Goal: Information Seeking & Learning: Learn about a topic

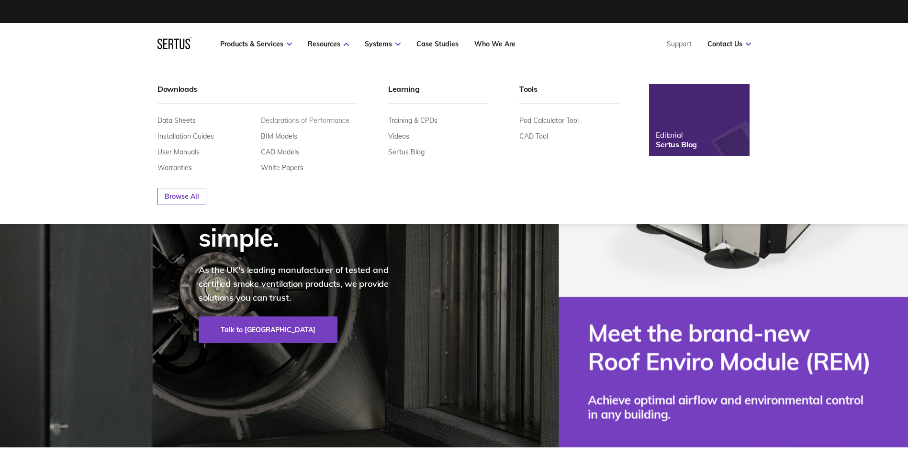
click at [304, 121] on link "Declarations of Performance" at bounding box center [305, 120] width 89 height 9
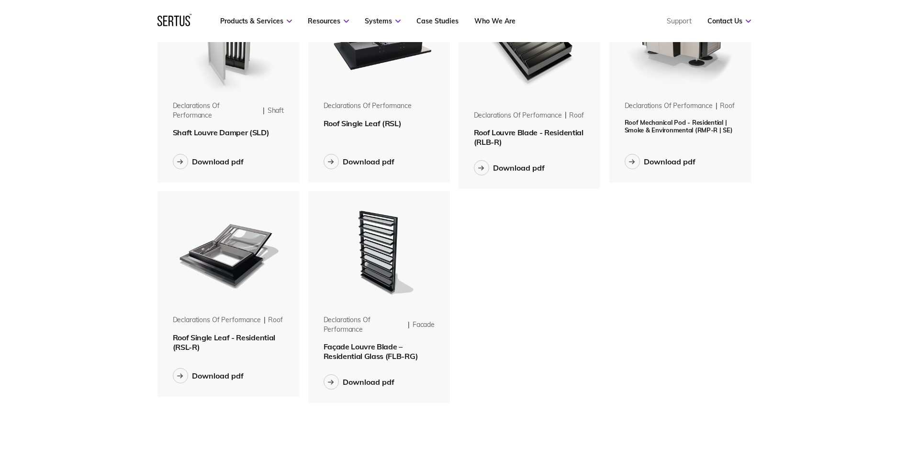
scroll to position [144, 0]
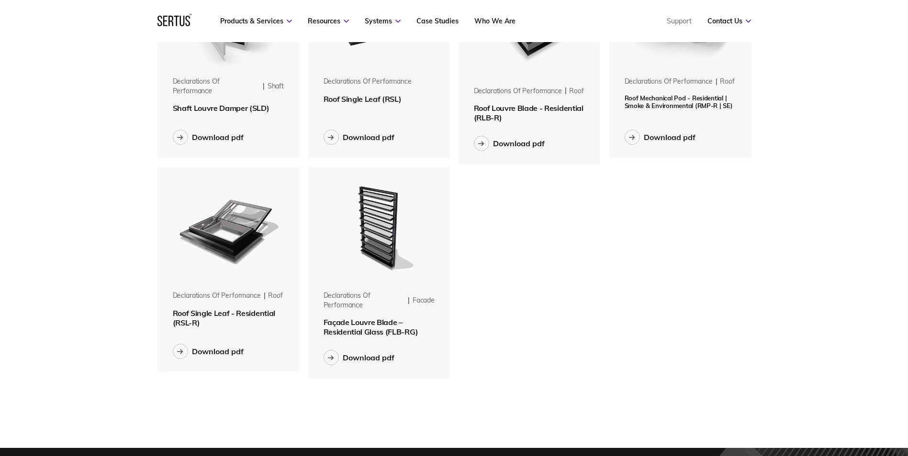
click at [211, 314] on span "Roof Single Leaf - Residential (RSL-R)" at bounding box center [224, 318] width 102 height 19
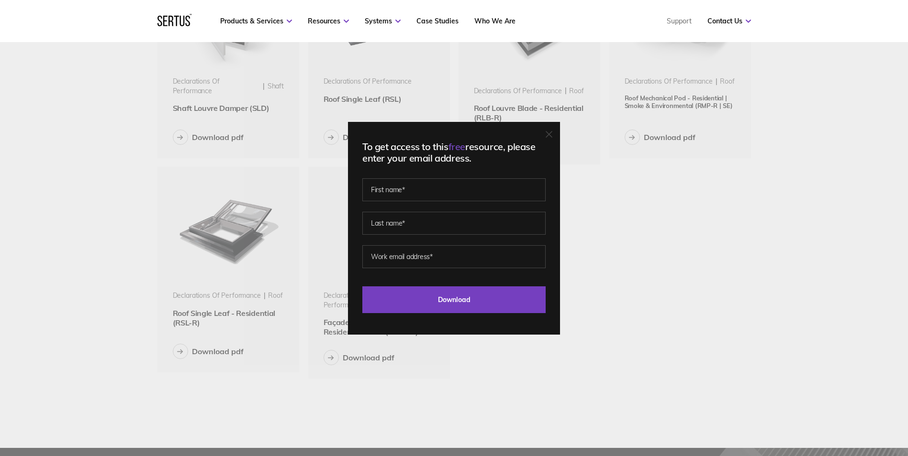
click at [556, 129] on div "To get access to this free resource, please enter your email address. Last Down…" at bounding box center [454, 228] width 212 height 213
click at [558, 133] on div "To get access to this free resource, please enter your email address. Last Down…" at bounding box center [454, 228] width 212 height 213
click at [552, 133] on icon at bounding box center [548, 134] width 7 height 7
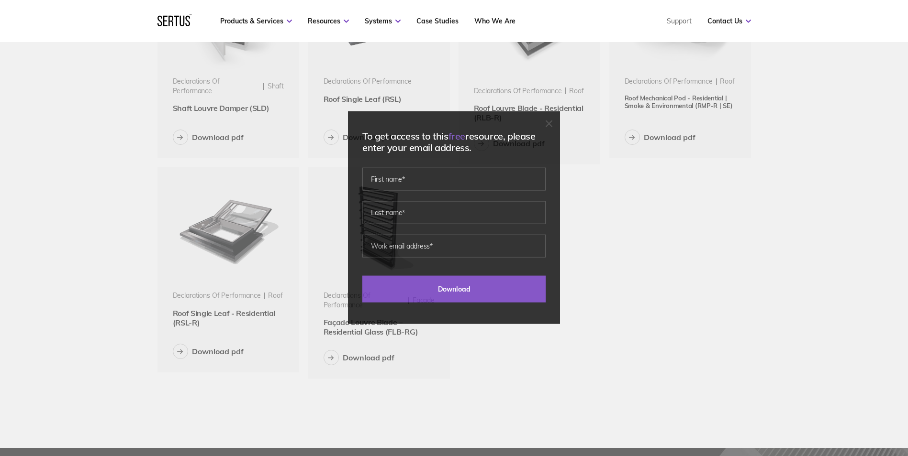
click at [836, 367] on div "Menu Resources Systems Products Case Studies Who we are Contact us Support Book…" at bounding box center [454, 405] width 908 height 1099
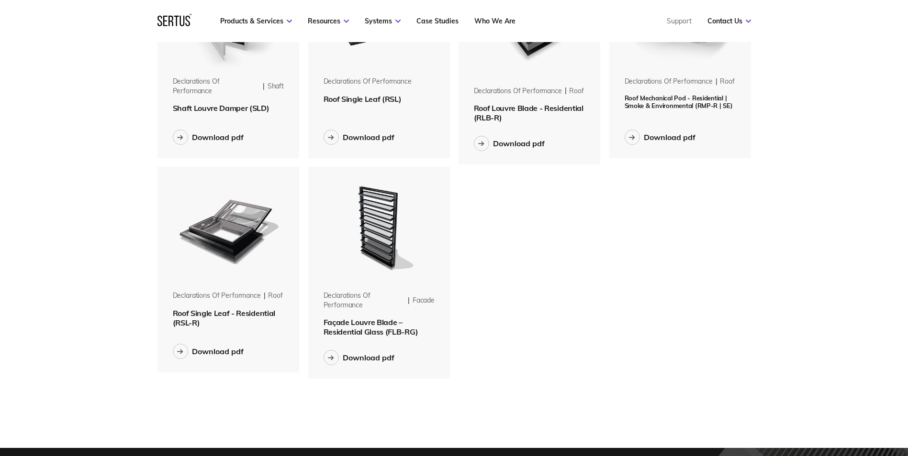
scroll to position [0, 0]
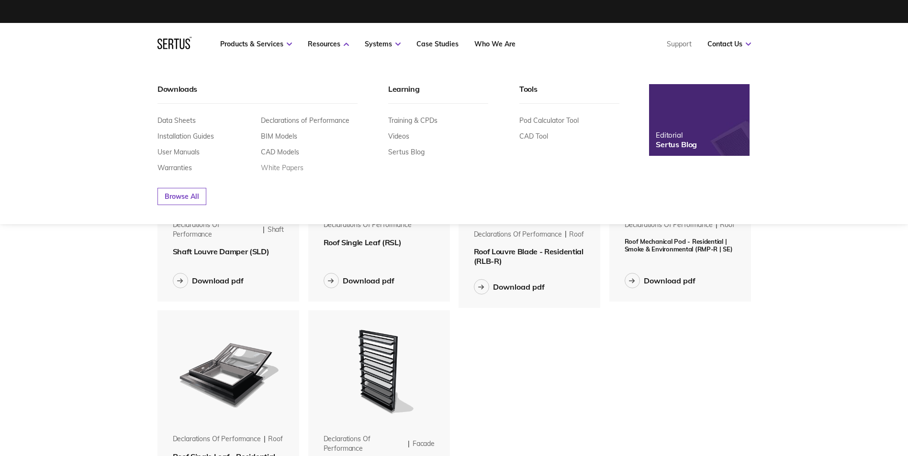
click at [286, 166] on link "White Papers" at bounding box center [282, 168] width 43 height 9
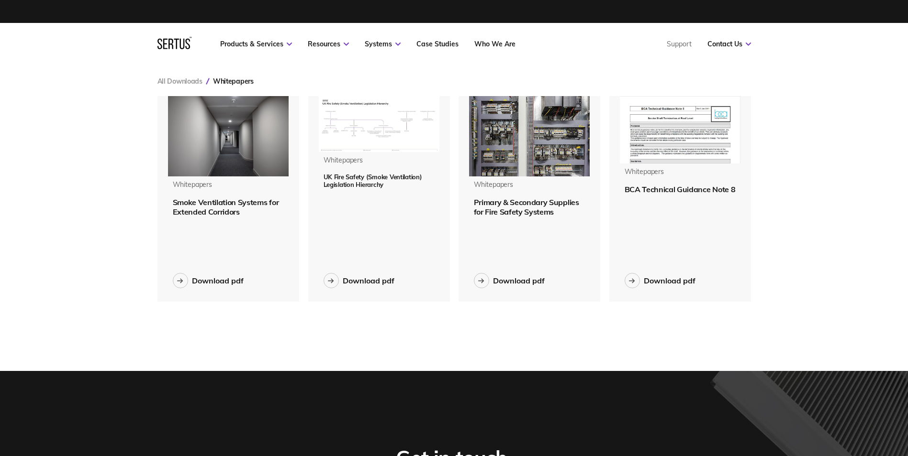
scroll to position [221, 608]
click at [363, 280] on div "Download pdf" at bounding box center [369, 281] width 52 height 10
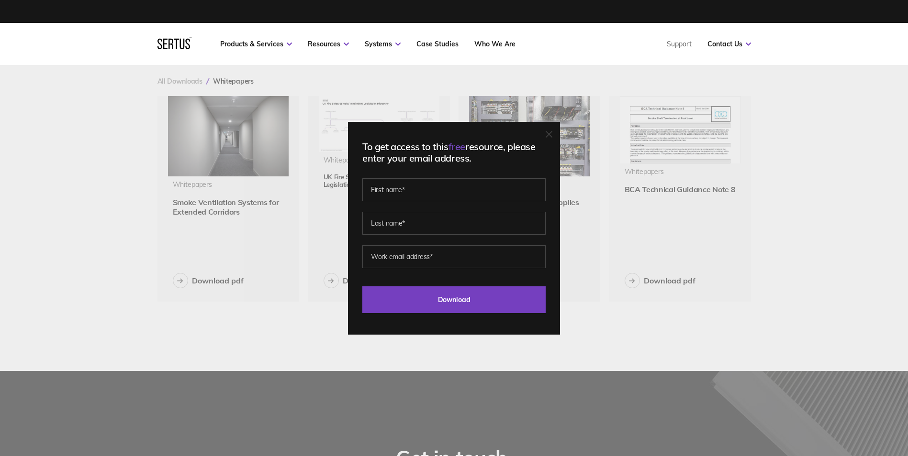
click at [551, 137] on icon at bounding box center [548, 134] width 7 height 7
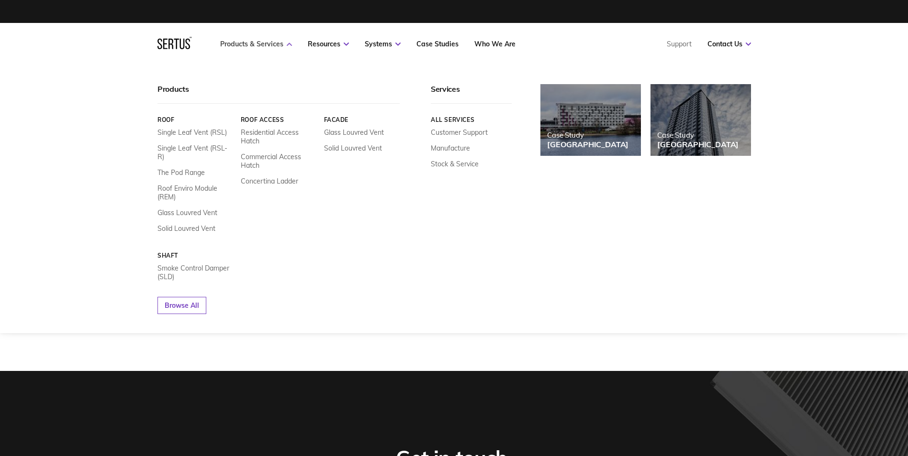
click at [235, 45] on link "Products & Services" at bounding box center [256, 44] width 72 height 9
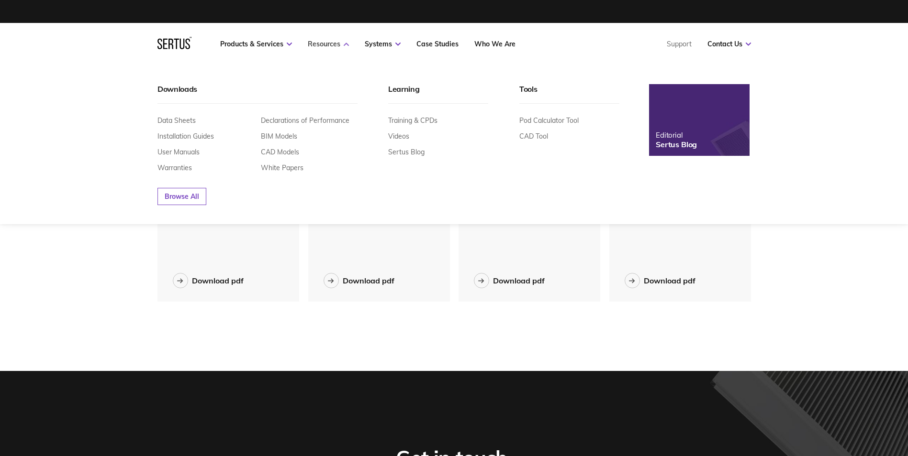
click at [327, 44] on link "Resources" at bounding box center [328, 44] width 41 height 9
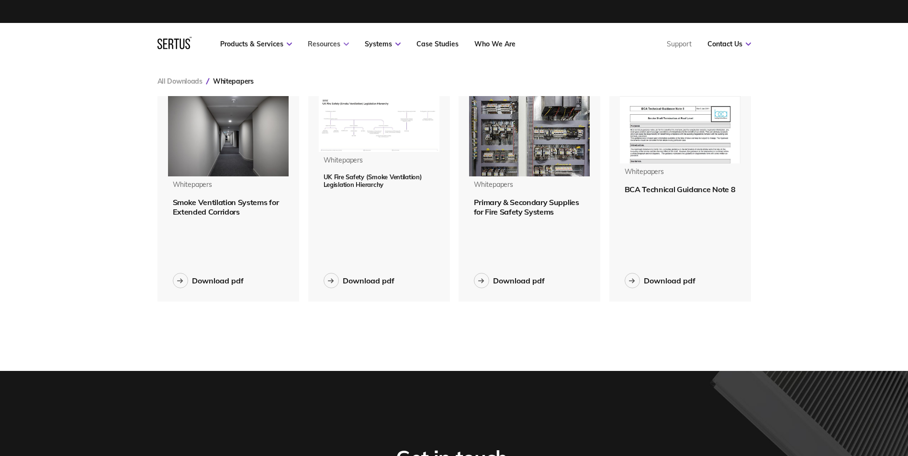
click at [327, 44] on link "Resources" at bounding box center [328, 44] width 41 height 9
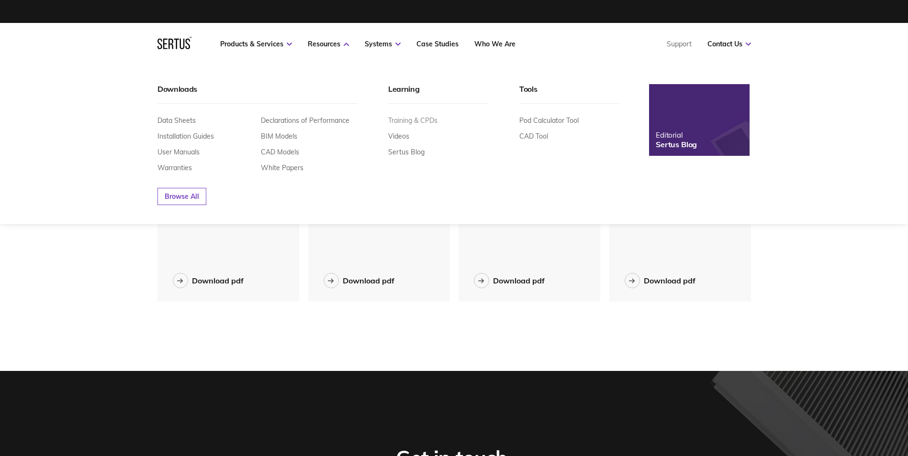
click at [410, 122] on link "Training & CPDs" at bounding box center [412, 120] width 49 height 9
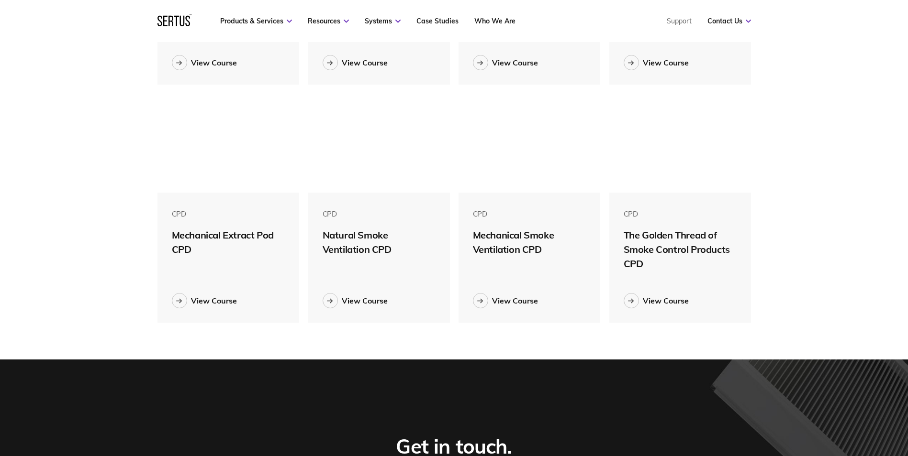
scroll to position [478, 0]
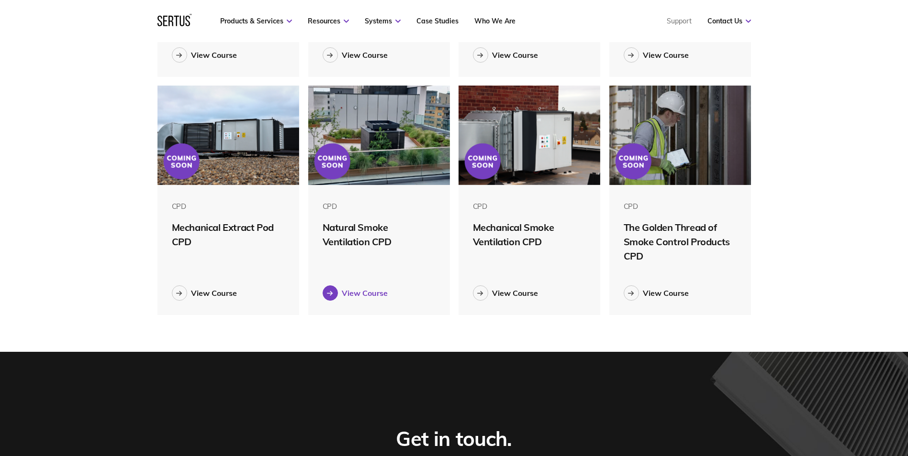
click at [375, 293] on div "View Course" at bounding box center [365, 294] width 46 height 10
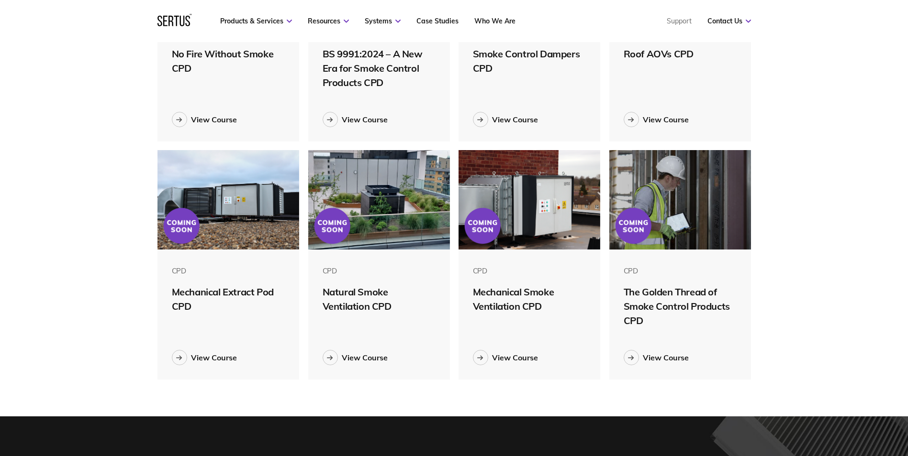
scroll to position [5, 5]
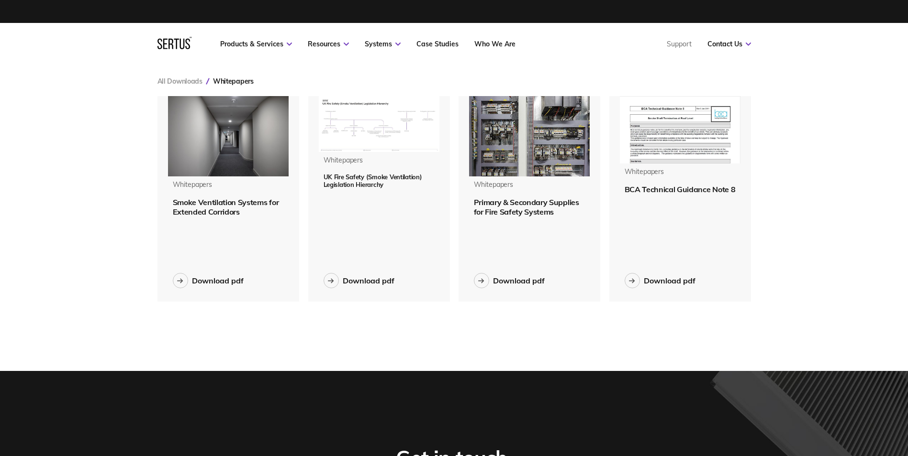
scroll to position [221, 608]
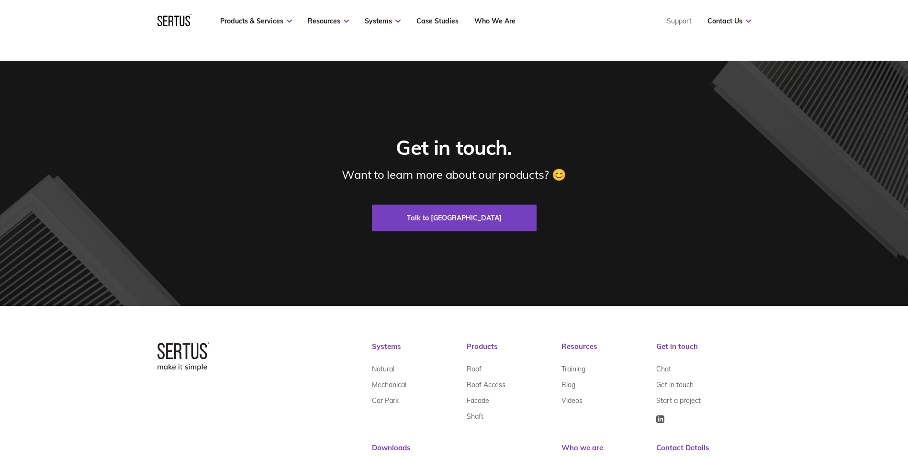
scroll to position [2899, 0]
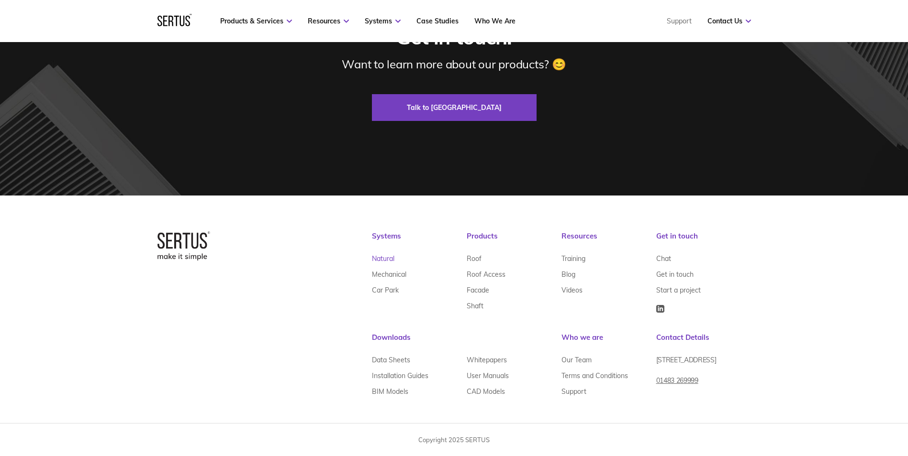
click at [388, 258] on link "Natural" at bounding box center [383, 259] width 22 height 16
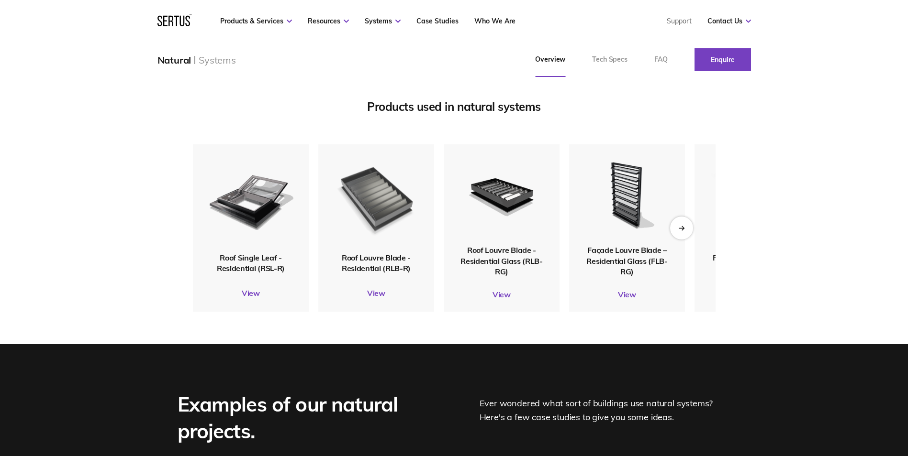
scroll to position [1148, 0]
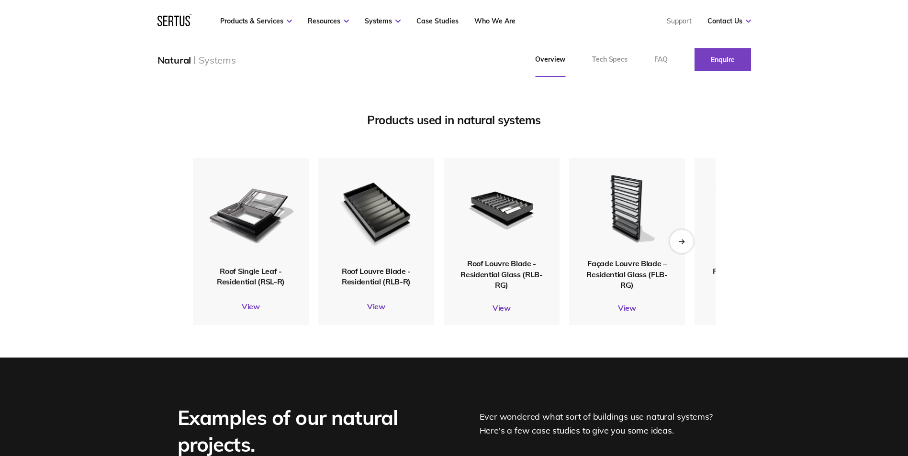
click at [680, 244] on icon "Next slide" at bounding box center [681, 241] width 6 height 5
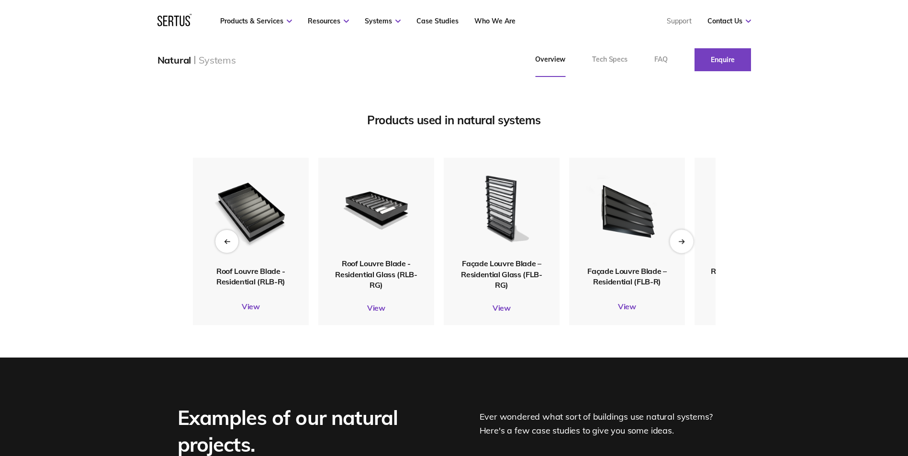
click at [679, 242] on icon "Next slide" at bounding box center [680, 242] width 5 height 0
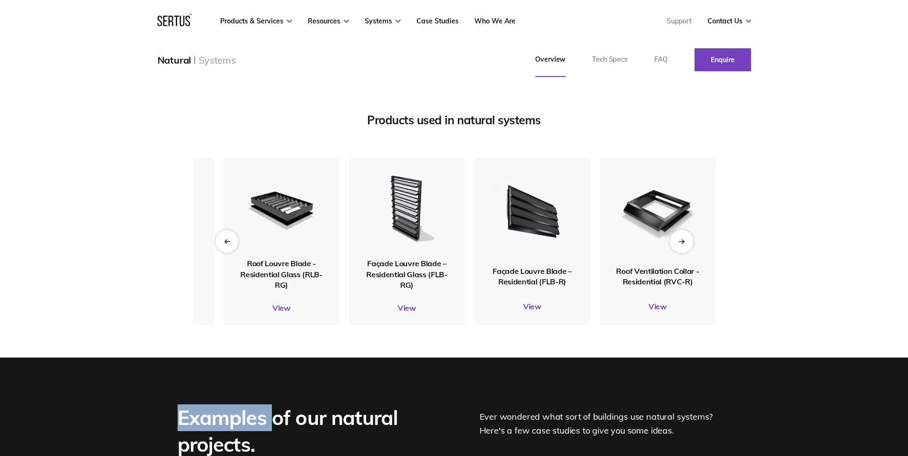
click at [678, 242] on icon "Next slide" at bounding box center [680, 242] width 5 height 0
click at [678, 244] on icon "Next slide" at bounding box center [681, 241] width 6 height 5
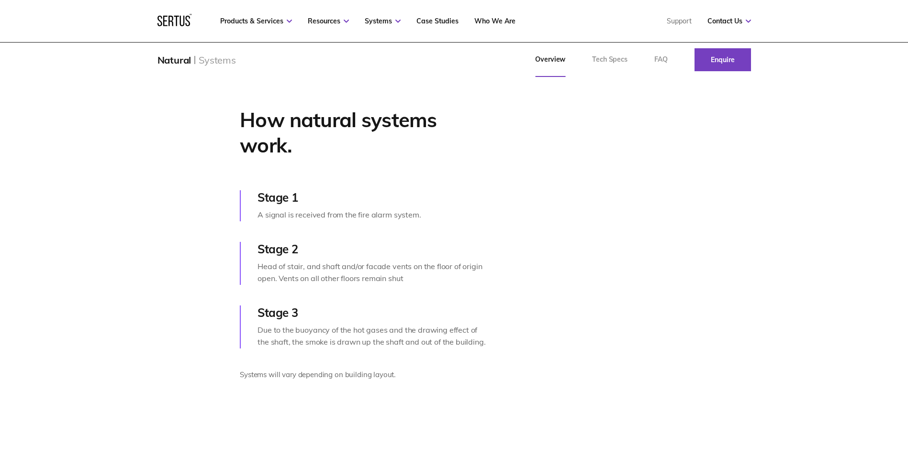
scroll to position [335, 0]
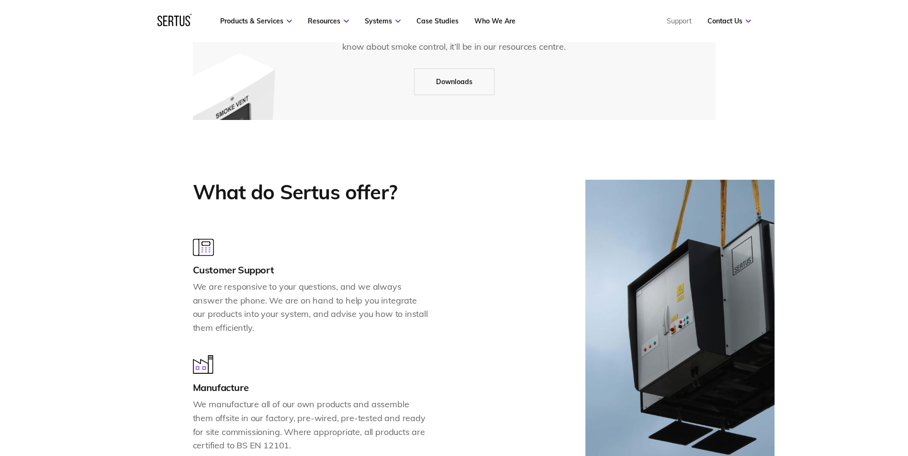
scroll to position [937, 0]
